Goal: Task Accomplishment & Management: Manage account settings

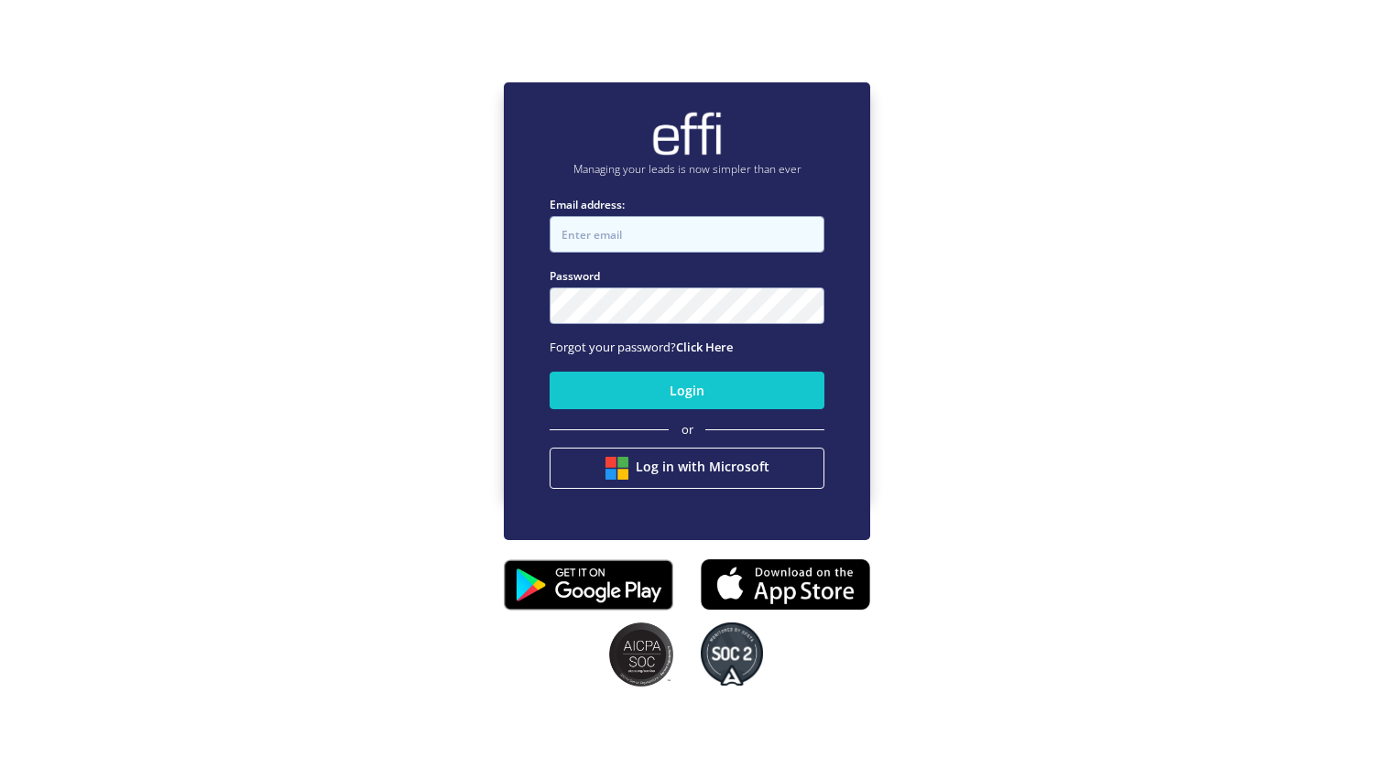
click at [626, 233] on input "Email address:" at bounding box center [686, 234] width 275 height 37
type input "neville@getneloan.com.au"
click at [549, 372] on button "Login" at bounding box center [686, 391] width 275 height 38
